Goal: Use online tool/utility: Utilize a website feature to perform a specific function

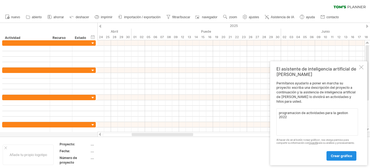
type textarea "programacion de actividades para la gestion 2022"
click at [341, 155] on font "crear gráfico" at bounding box center [340, 156] width 21 height 4
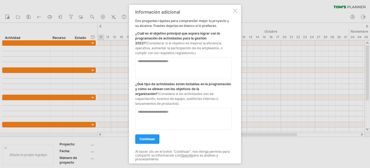
click at [185, 65] on textarea at bounding box center [183, 68] width 96 height 22
type textarea "**********"
click at [191, 109] on textarea at bounding box center [183, 119] width 96 height 22
paste textarea "**********"
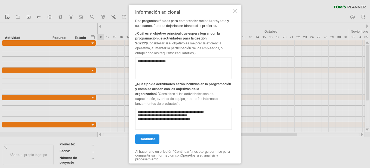
type textarea "**********"
click at [153, 134] on link "continuar" at bounding box center [147, 139] width 24 height 10
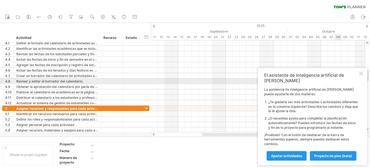
click at [361, 76] on div at bounding box center [361, 73] width 4 height 4
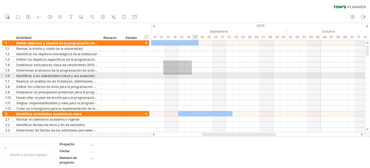
click at [192, 74] on div at bounding box center [257, 75] width 213 height 71
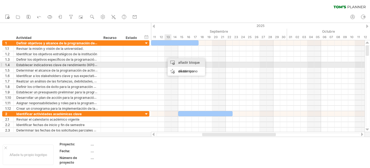
click at [177, 62] on div "añadir bloque de tiempo" at bounding box center [185, 66] width 37 height 17
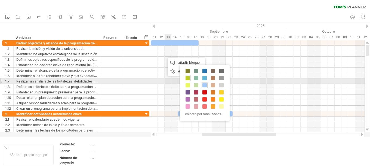
click at [186, 78] on span at bounding box center [187, 78] width 4 height 4
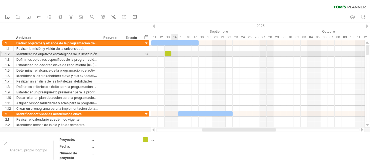
click at [173, 53] on div at bounding box center [257, 53] width 213 height 5
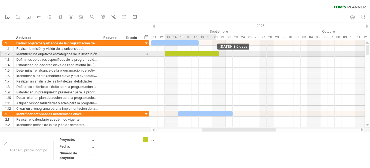
drag, startPoint x: 170, startPoint y: 54, endPoint x: 218, endPoint y: 52, distance: 47.6
click at [218, 52] on span at bounding box center [219, 53] width 2 height 5
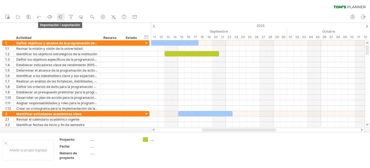
click at [62, 14] on icon at bounding box center [60, 16] width 5 height 5
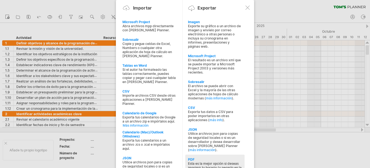
click at [194, 162] on font "Esta es la mejor opción si deseas imprimir tu horario (y pegarlo en la pared)." at bounding box center [215, 167] width 54 height 12
click at [0, 0] on div at bounding box center [0, 0] width 0 height 0
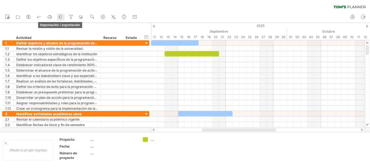
click at [62, 16] on icon at bounding box center [60, 16] width 5 height 5
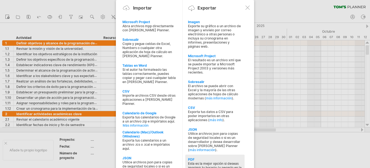
click at [207, 158] on div "PDF" at bounding box center [215, 159] width 54 height 4
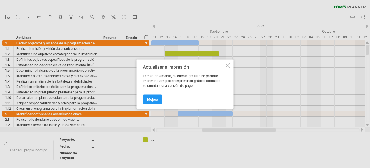
click at [228, 68] on div "Actualizar a impresión Lamentablemente, su cuenta gratuita no permite imprimir.…" at bounding box center [184, 83] width 97 height 49
click at [226, 67] on div at bounding box center [227, 65] width 4 height 4
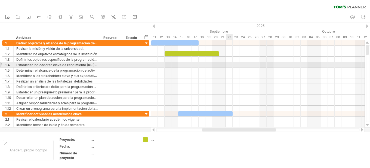
click at [226, 62] on div at bounding box center [257, 64] width 213 height 5
